Goal: Check status

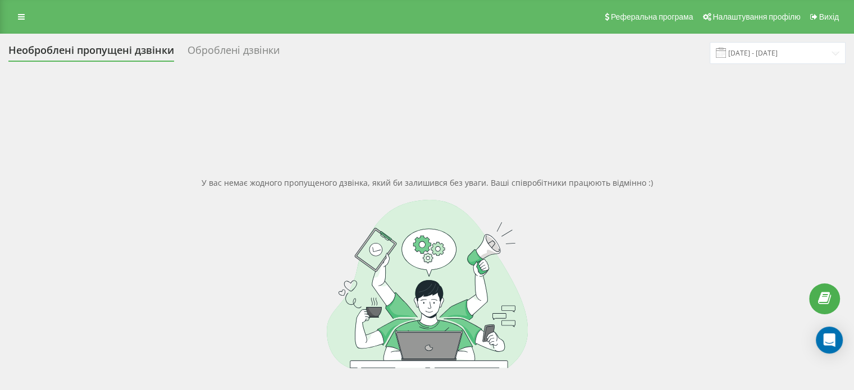
click at [794, 175] on div "У вас немає жодного пропущеного дзвінка, який би залишився без уваги. Ваші спів…" at bounding box center [426, 272] width 837 height 390
